Goal: Transaction & Acquisition: Book appointment/travel/reservation

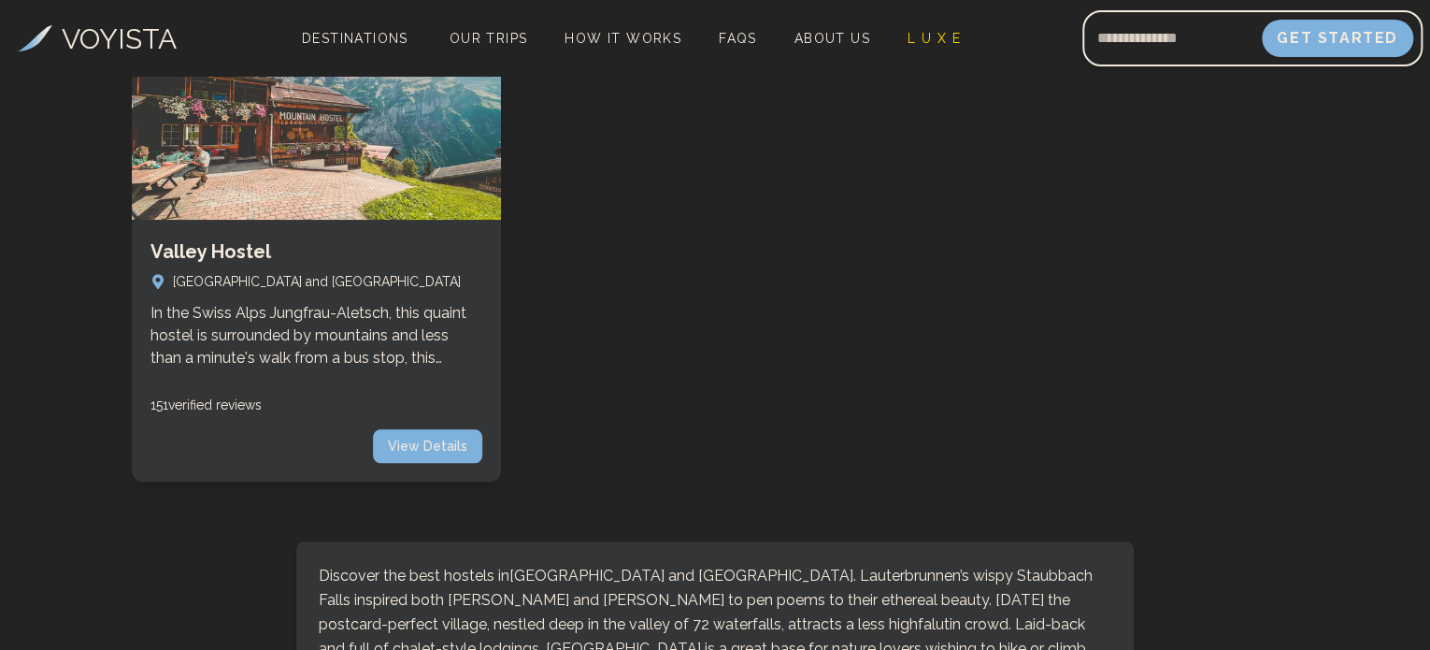
scroll to position [602, 0]
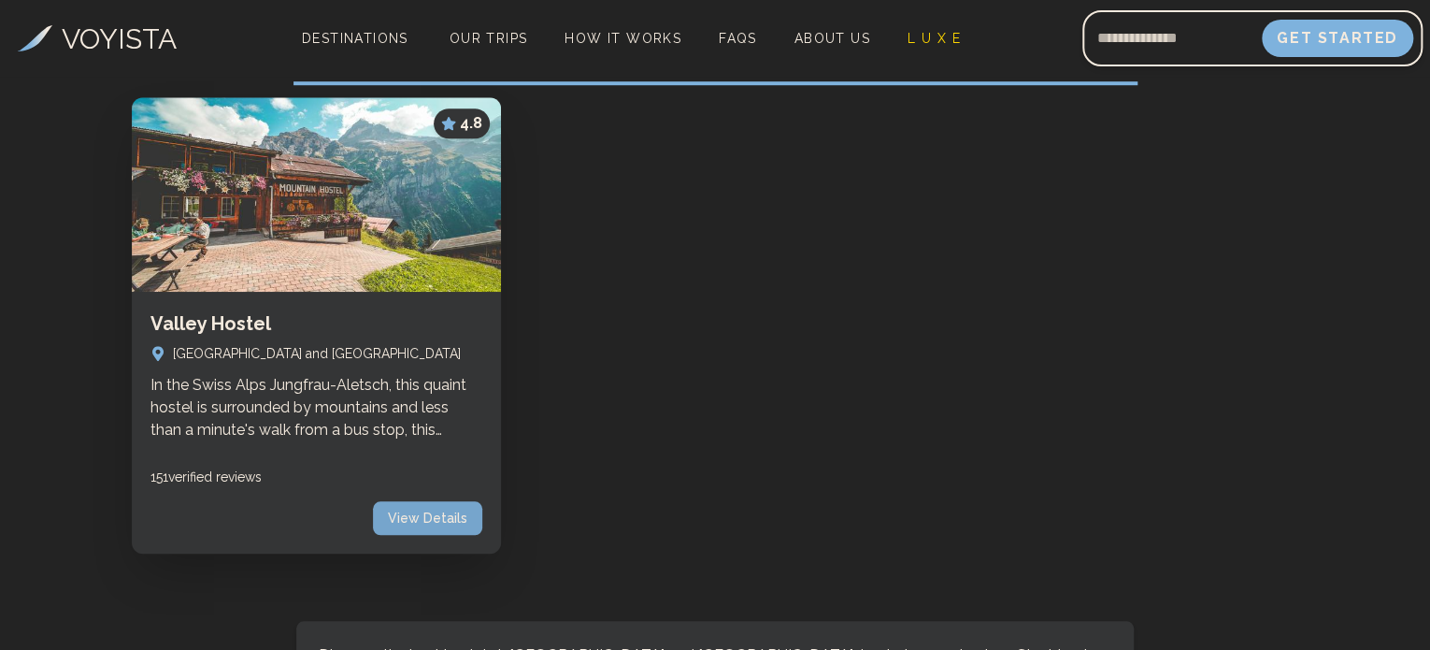
click at [398, 501] on span "View Details" at bounding box center [427, 518] width 109 height 34
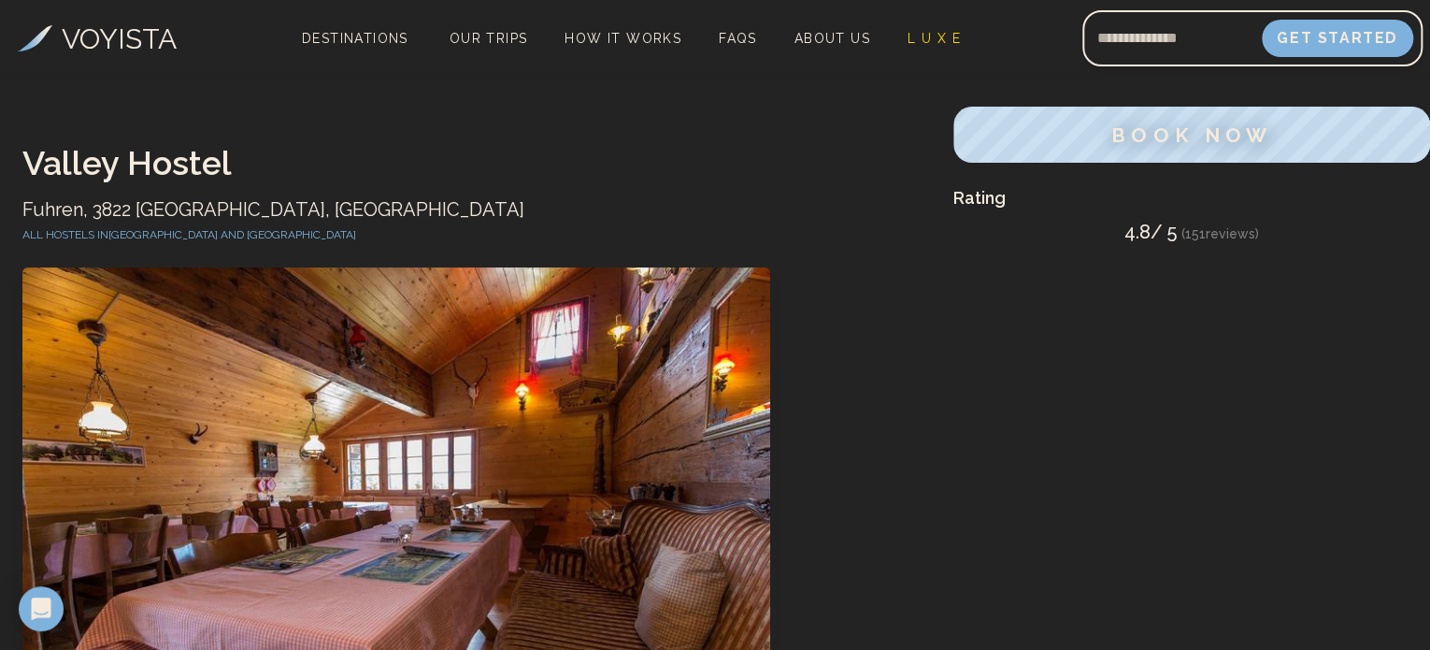
click at [60, 164] on h1 "Valley Hostel" at bounding box center [476, 162] width 909 height 37
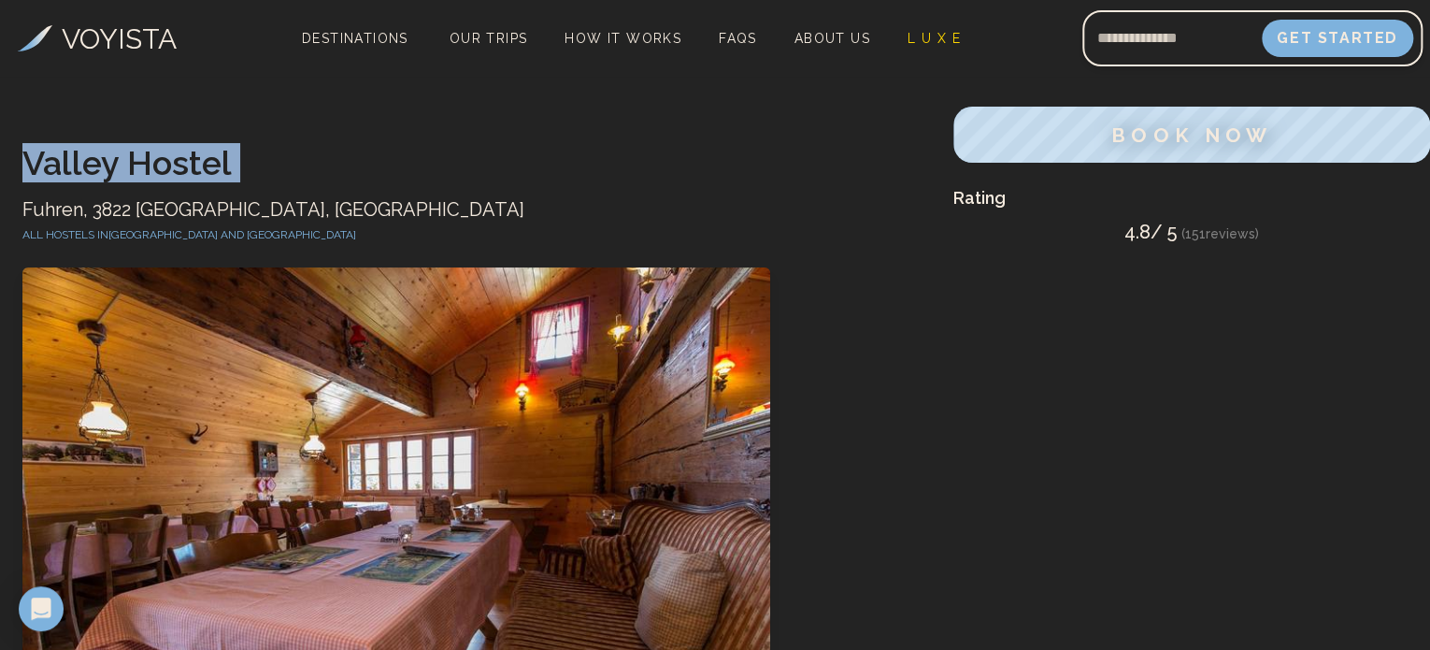
click at [62, 164] on h1 "Valley Hostel" at bounding box center [476, 162] width 909 height 37
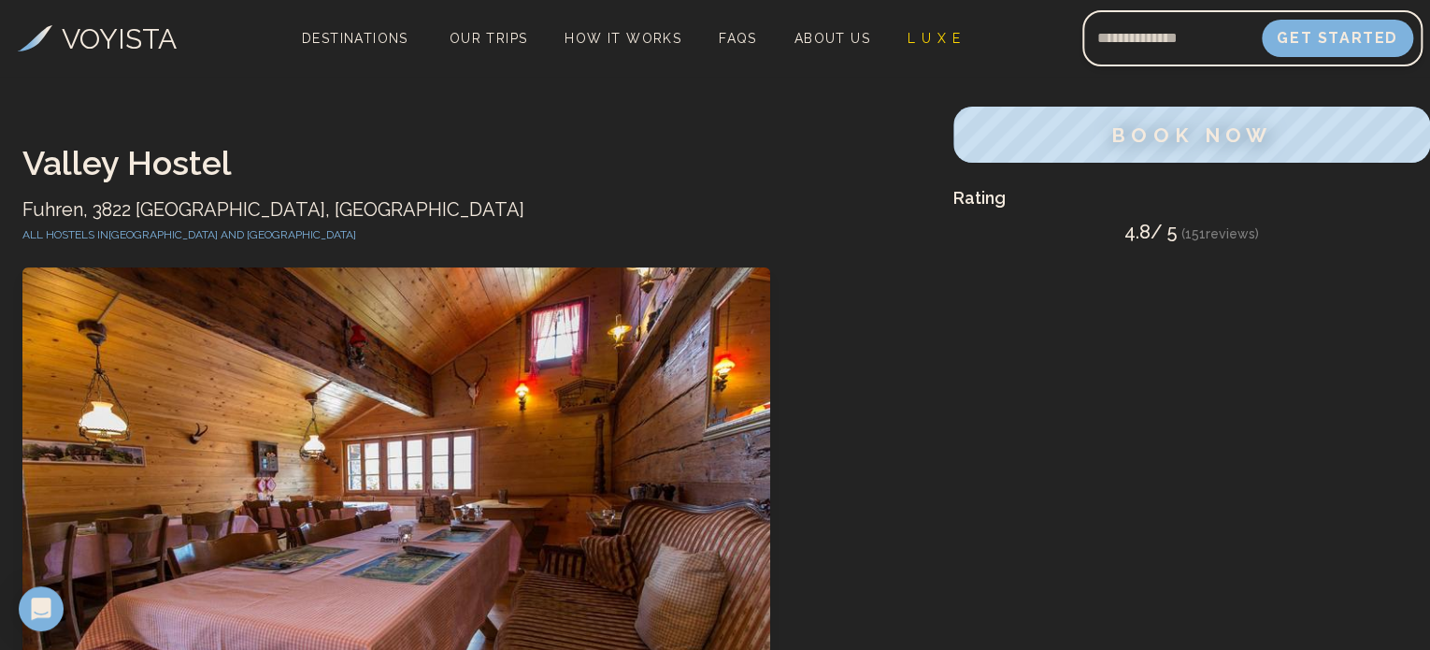
click at [201, 200] on p "Fuhren, 3822 [GEOGRAPHIC_DATA], [GEOGRAPHIC_DATA]" at bounding box center [476, 209] width 909 height 26
copy p "[GEOGRAPHIC_DATA]"
